Goal: Entertainment & Leisure: Consume media (video, audio)

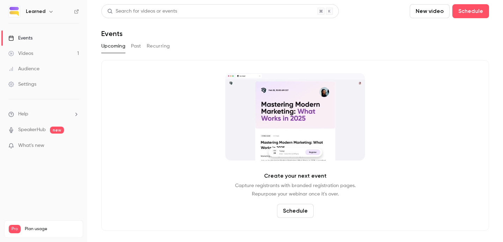
click at [33, 52] on div "Videos" at bounding box center [20, 53] width 25 height 7
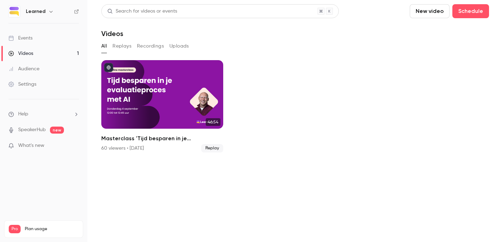
click at [51, 144] on p "What's new" at bounding box center [37, 145] width 59 height 7
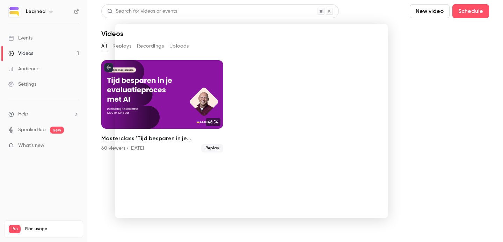
click at [424, 129] on div at bounding box center [251, 121] width 503 height 242
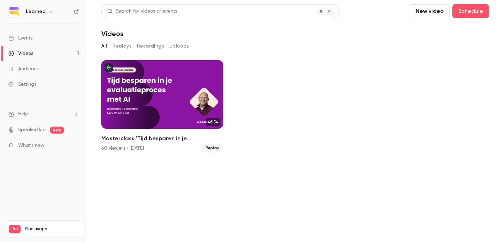
click at [60, 233] on div "Videos 1 / 90 Monthly registrants 0 / 100" at bounding box center [44, 245] width 70 height 25
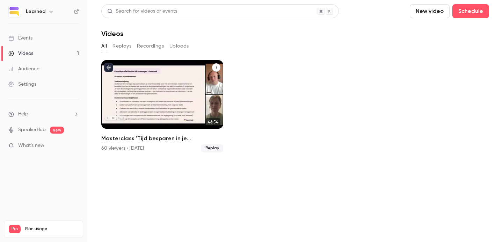
click at [195, 78] on div "Masterclass 'Tijd besparen in je evaluatieproces met AI'" at bounding box center [162, 94] width 122 height 69
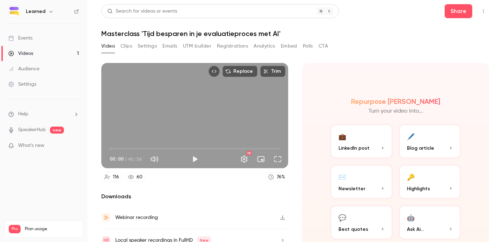
click at [482, 13] on button "Top Bar Actions" at bounding box center [483, 11] width 11 height 11
click at [390, 26] on div at bounding box center [251, 121] width 503 height 242
click at [481, 9] on icon "Top Bar Actions" at bounding box center [484, 11] width 6 height 5
click at [193, 222] on div at bounding box center [251, 121] width 503 height 242
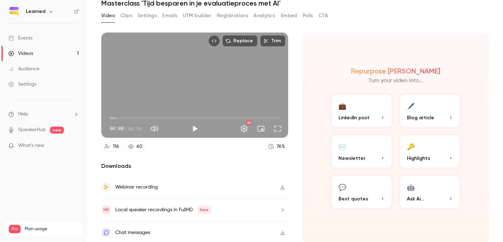
click at [281, 187] on icon "button" at bounding box center [283, 187] width 4 height 5
